Goal: Task Accomplishment & Management: Manage account settings

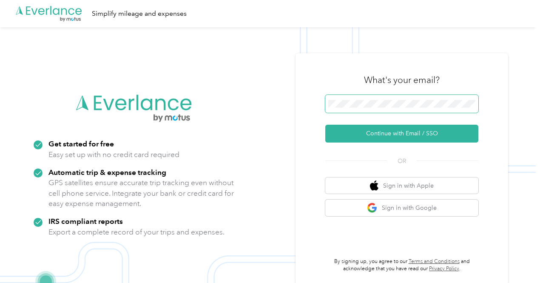
click at [366, 108] on span at bounding box center [402, 104] width 153 height 18
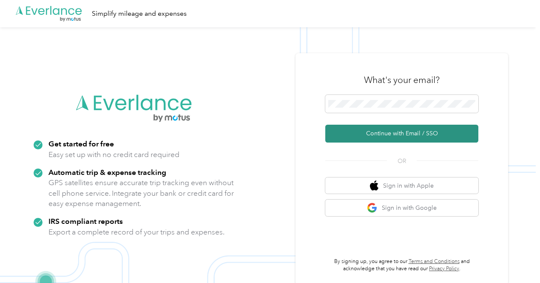
click at [404, 131] on button "Continue with Email / SSO" at bounding box center [402, 134] width 153 height 18
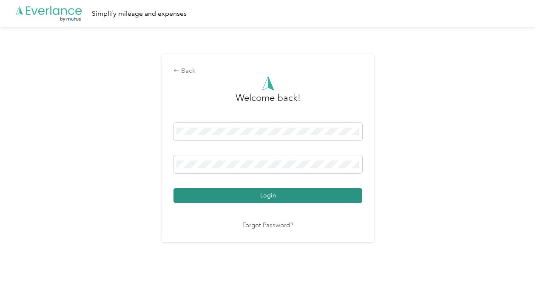
click at [299, 196] on button "Login" at bounding box center [268, 195] width 189 height 15
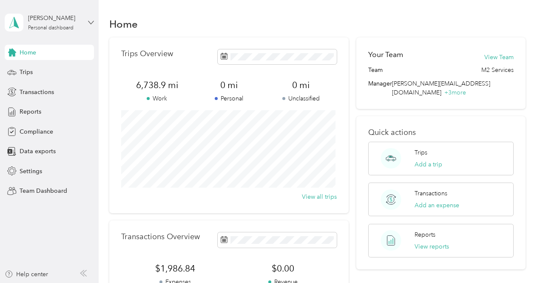
click at [91, 23] on icon at bounding box center [91, 22] width 5 height 3
click at [53, 69] on div "Team dashboard" at bounding box center [35, 70] width 46 height 9
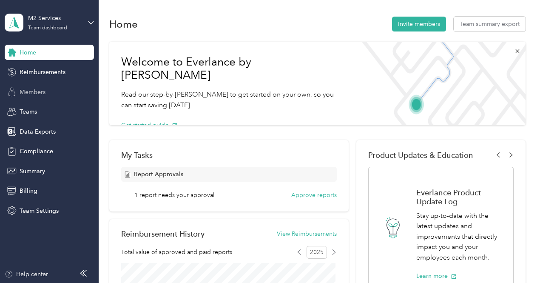
click at [40, 91] on span "Members" at bounding box center [33, 92] width 26 height 9
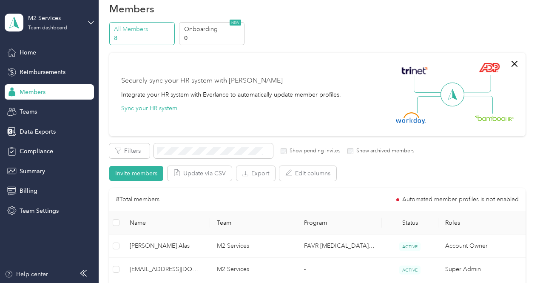
scroll to position [12, 0]
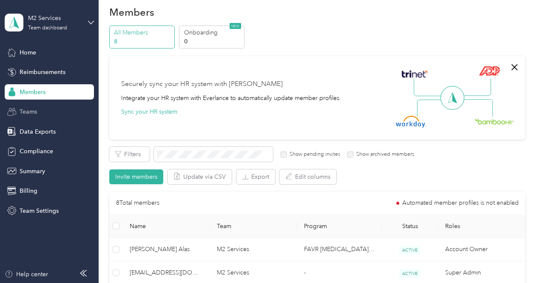
click at [39, 113] on div "Teams" at bounding box center [49, 111] width 89 height 15
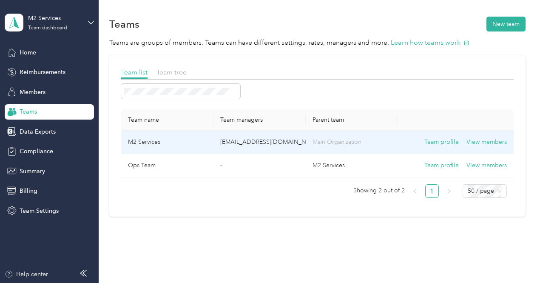
click at [264, 135] on td "[EMAIL_ADDRESS][DOMAIN_NAME] + 3 more" at bounding box center [260, 142] width 92 height 23
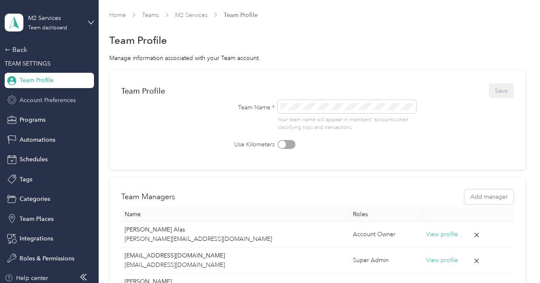
click at [39, 100] on span "Account Preferences" at bounding box center [48, 100] width 56 height 9
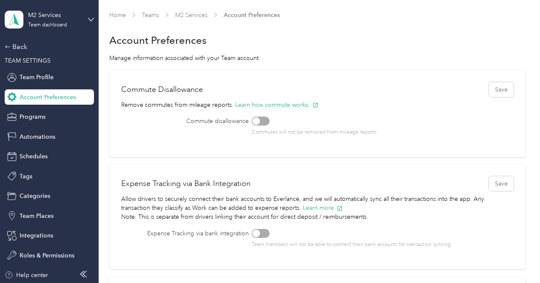
scroll to position [4, 0]
click at [35, 157] on span "Schedules" at bounding box center [34, 155] width 28 height 9
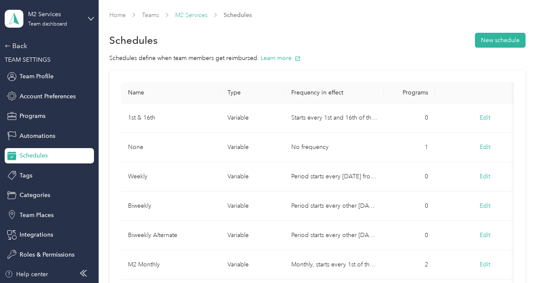
click at [189, 14] on link "M2 Services" at bounding box center [191, 14] width 32 height 7
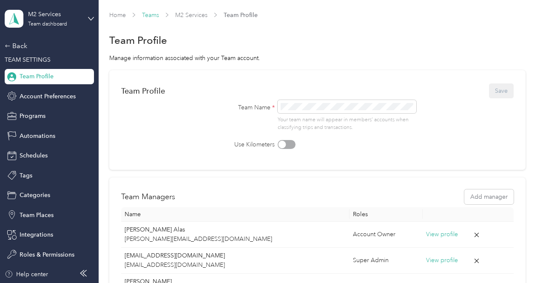
click at [146, 17] on link "Teams" at bounding box center [150, 14] width 17 height 7
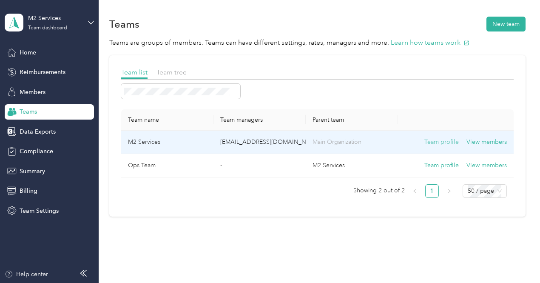
click at [433, 144] on button "Team profile" at bounding box center [442, 141] width 34 height 9
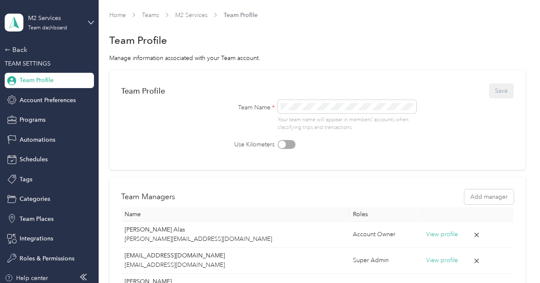
click at [118, 18] on span "Home" at bounding box center [117, 15] width 17 height 9
click at [114, 14] on link "Home" at bounding box center [117, 14] width 17 height 7
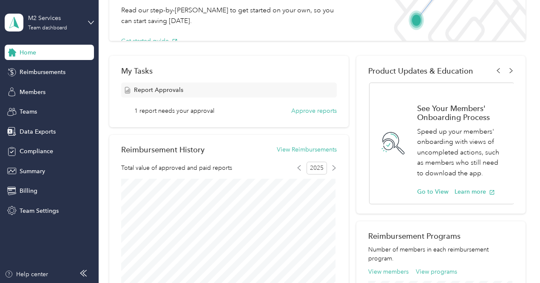
scroll to position [93, 0]
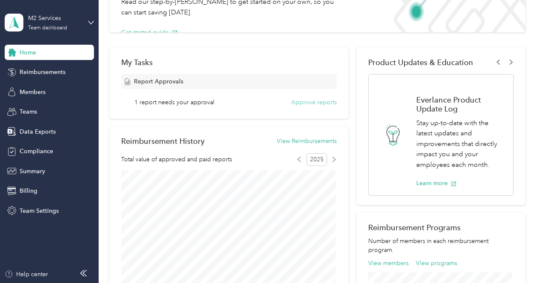
click at [301, 102] on button "Approve reports" at bounding box center [314, 102] width 46 height 9
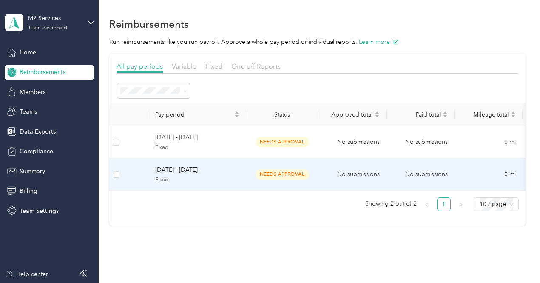
click at [265, 175] on span "needs approval" at bounding box center [283, 174] width 54 height 10
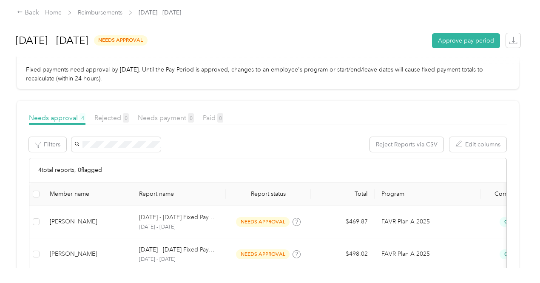
scroll to position [201, 0]
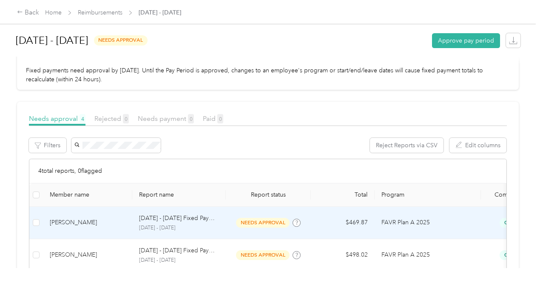
click at [254, 218] on span "needs approval" at bounding box center [263, 223] width 54 height 10
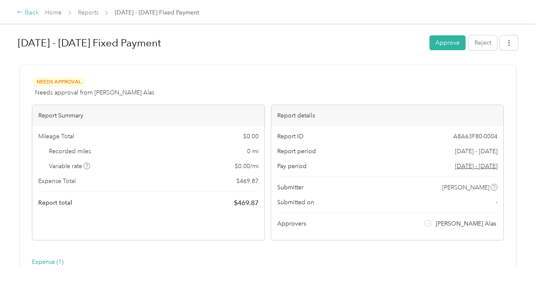
click at [18, 12] on icon at bounding box center [20, 12] width 6 height 6
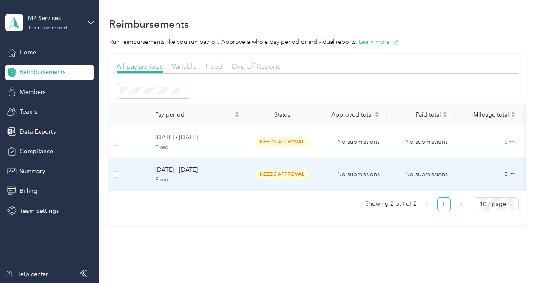
click at [175, 173] on span "[DATE] - [DATE]" at bounding box center [197, 169] width 84 height 9
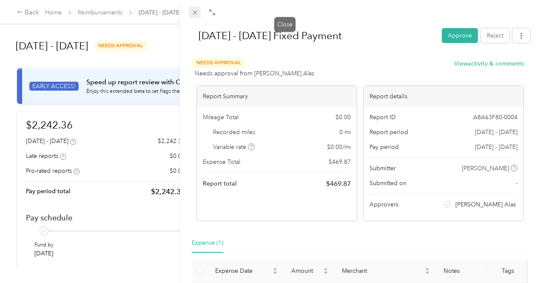
click at [199, 13] on icon at bounding box center [194, 12] width 7 height 7
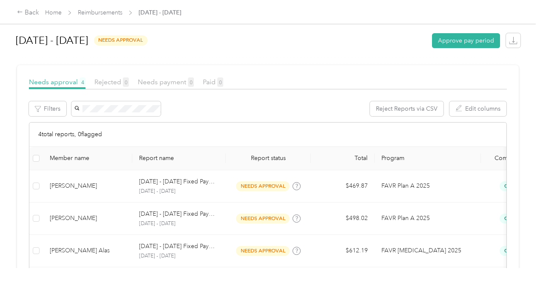
scroll to position [0, 17]
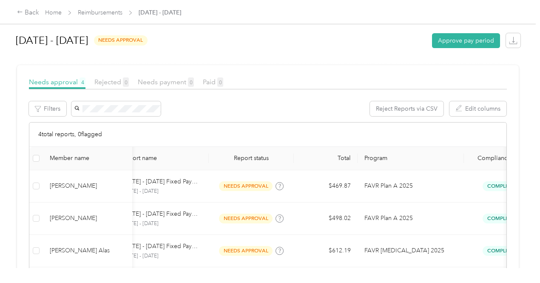
click at [496, 267] on td "Compliant" at bounding box center [502, 283] width 77 height 32
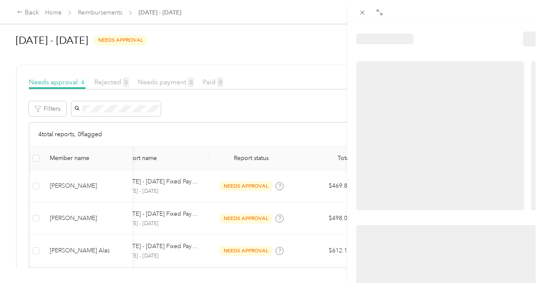
click at [496, 221] on div at bounding box center [528, 228] width 343 height 334
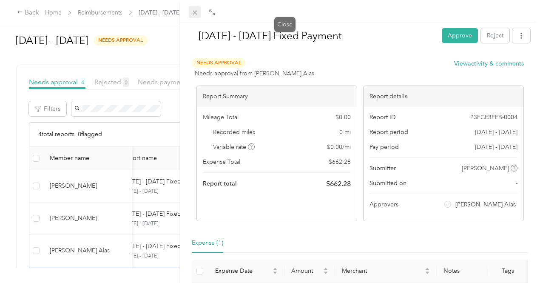
click at [199, 11] on icon at bounding box center [194, 12] width 7 height 7
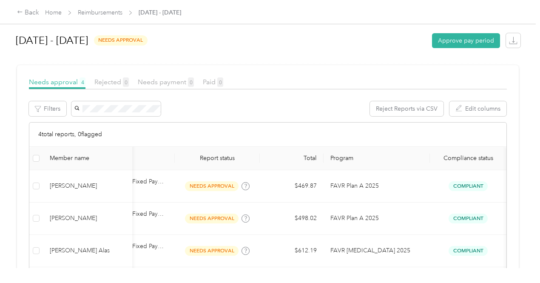
scroll to position [0, 53]
click at [19, 12] on icon at bounding box center [20, 12] width 6 height 6
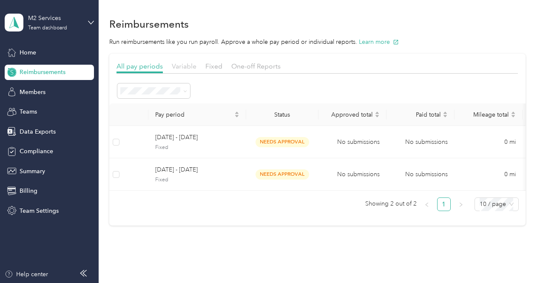
click at [182, 66] on span "Variable" at bounding box center [184, 66] width 25 height 8
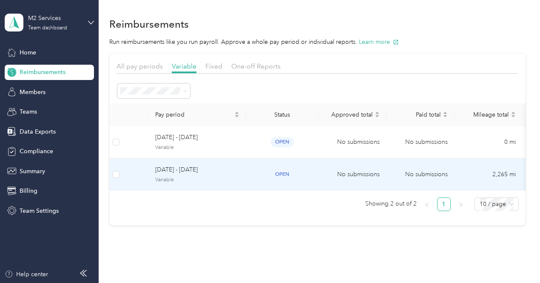
click at [220, 173] on span "[DATE] - [DATE]" at bounding box center [197, 169] width 84 height 9
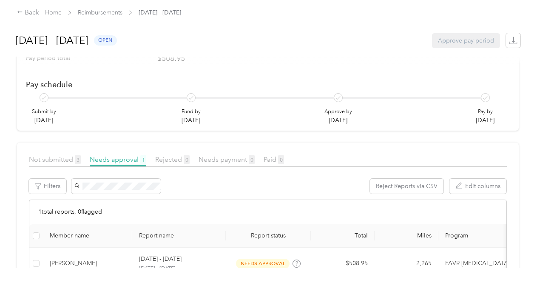
scroll to position [120, 0]
click at [49, 154] on span "Not submitted 3" at bounding box center [55, 158] width 52 height 8
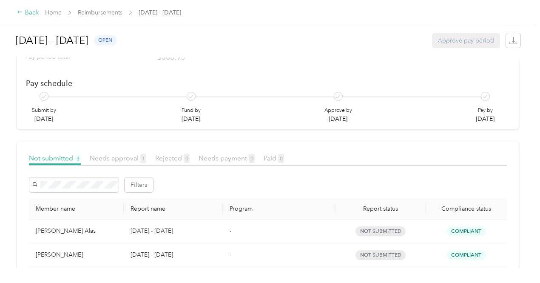
click at [18, 14] on icon at bounding box center [20, 12] width 6 height 6
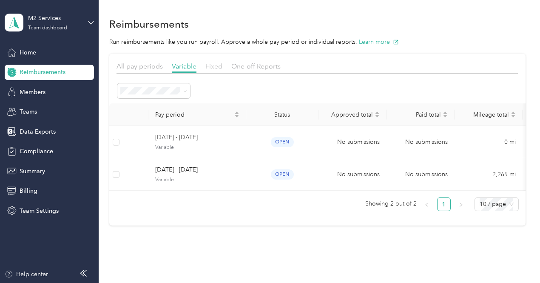
click at [212, 68] on span "Fixed" at bounding box center [214, 66] width 17 height 8
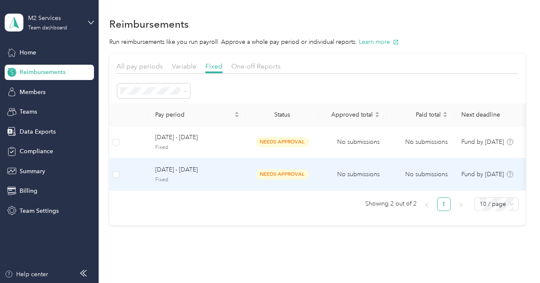
click at [265, 172] on span "needs approval" at bounding box center [283, 174] width 54 height 10
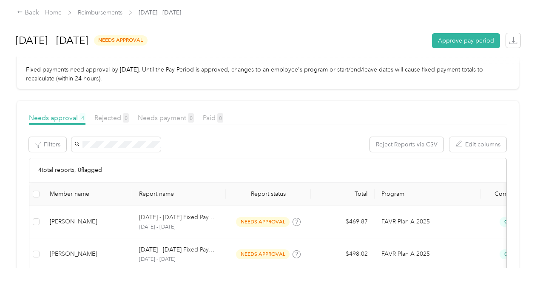
scroll to position [203, 0]
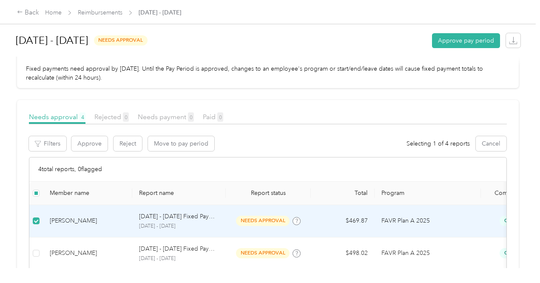
click at [254, 216] on span "needs approval" at bounding box center [263, 221] width 54 height 10
click at [171, 212] on p "[DATE] - [DATE] Fixed Payment" at bounding box center [179, 216] width 80 height 9
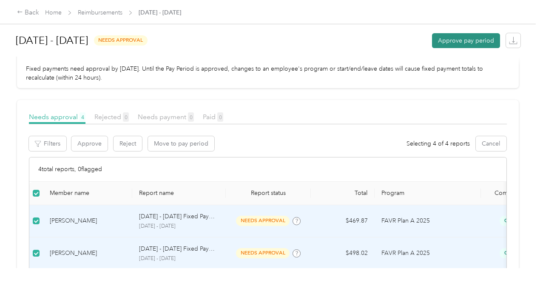
click at [455, 40] on button "Approve pay period" at bounding box center [466, 40] width 68 height 15
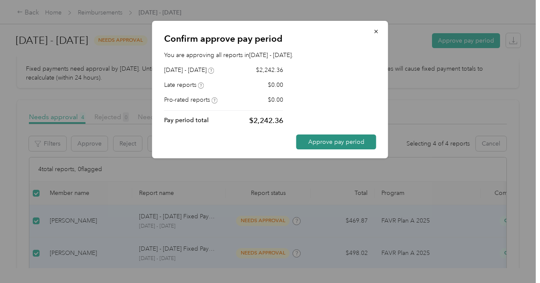
click at [341, 140] on button "Approve pay period" at bounding box center [337, 141] width 80 height 15
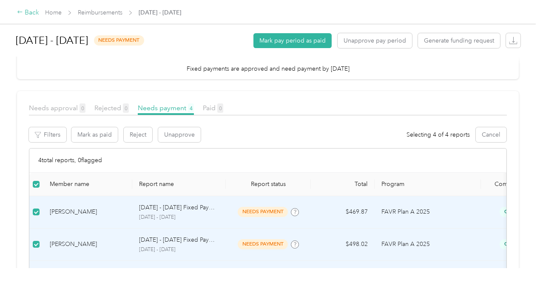
click at [18, 13] on icon at bounding box center [20, 12] width 6 height 6
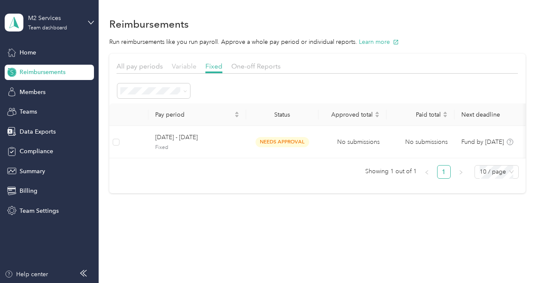
click at [181, 67] on span "Variable" at bounding box center [184, 66] width 25 height 8
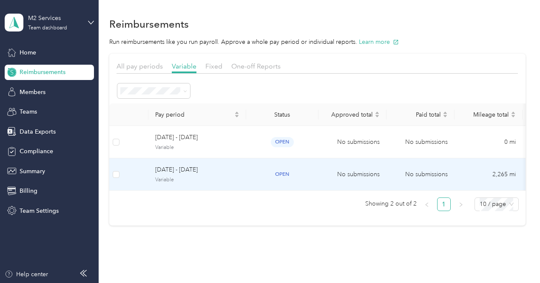
click at [202, 168] on span "[DATE] - [DATE]" at bounding box center [197, 169] width 84 height 9
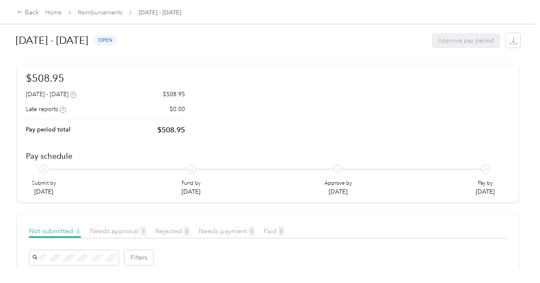
scroll to position [47, 0]
click at [109, 227] on span "Needs approval 1" at bounding box center [118, 231] width 57 height 8
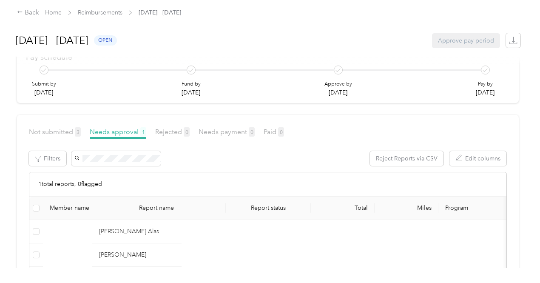
scroll to position [145, 0]
click at [182, 274] on div "[DATE] - [DATE] [DATE] - [DATE]" at bounding box center [179, 283] width 80 height 18
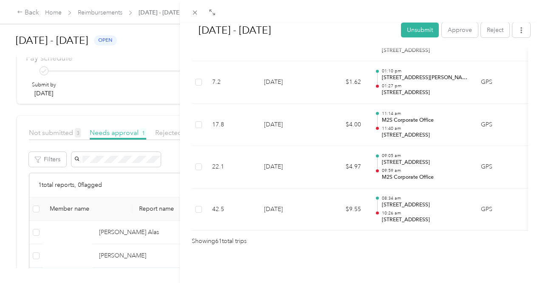
scroll to position [2670, 0]
click at [51, 72] on div "[DATE] - [DATE] Unsubmit Approve Reject Needs Approval Needs approval from [PER…" at bounding box center [270, 141] width 540 height 283
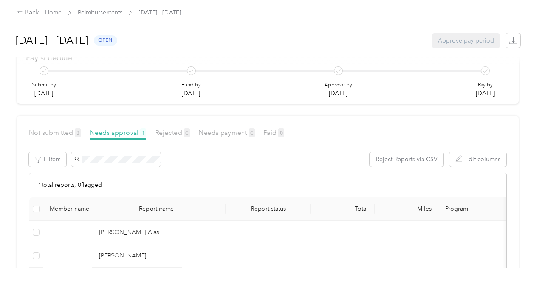
click at [51, 129] on span "Not submitted 3" at bounding box center [55, 133] width 52 height 8
